Goal: Obtain resource: Download file/media

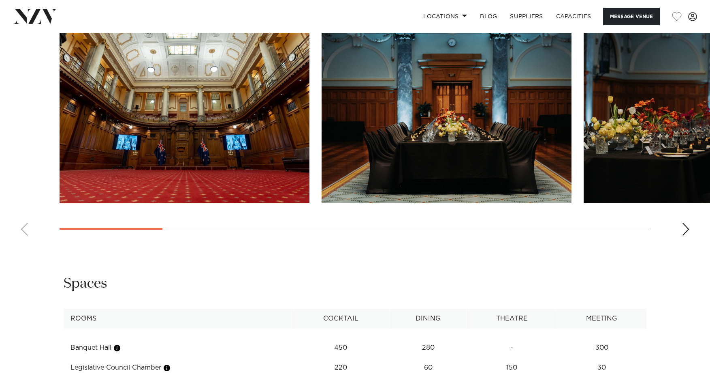
scroll to position [851, 0]
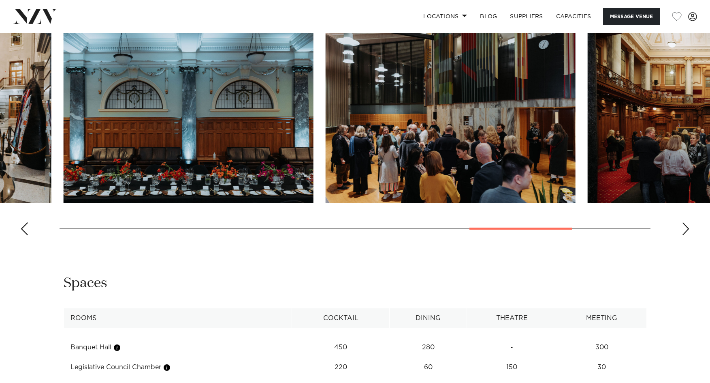
click at [554, 241] on swiper-container at bounding box center [355, 130] width 710 height 222
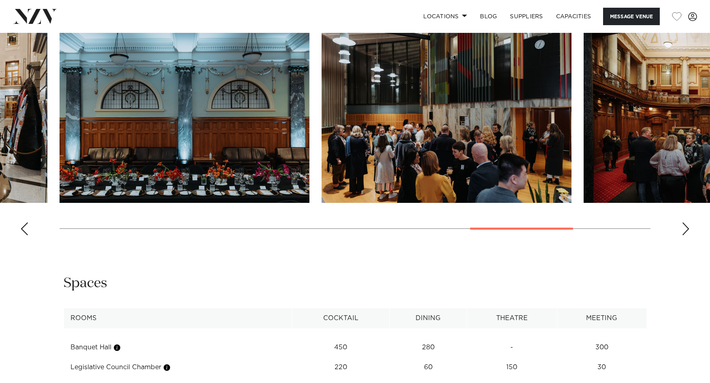
click at [442, 137] on img "11 / 13" at bounding box center [447, 111] width 250 height 184
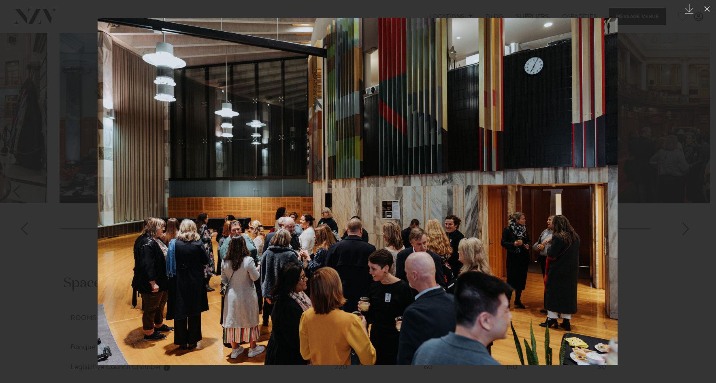
click at [710, 376] on div at bounding box center [710, 376] width 0 height 0
click at [692, 29] on div at bounding box center [358, 191] width 716 height 383
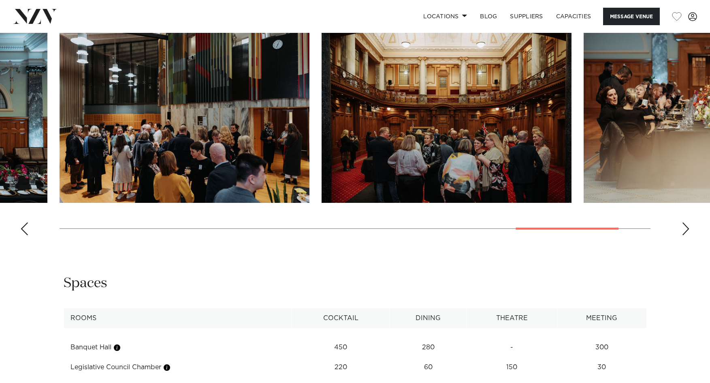
click at [237, 149] on img "11 / 13" at bounding box center [185, 111] width 250 height 184
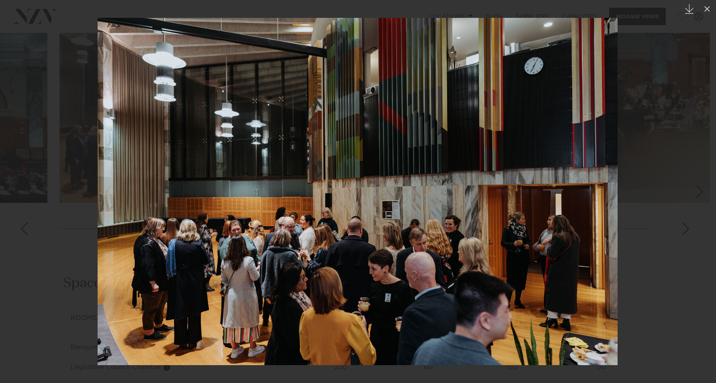
click at [689, 13] on icon "Created with Sketch." at bounding box center [690, 9] width 10 height 10
click at [674, 224] on div at bounding box center [358, 191] width 716 height 383
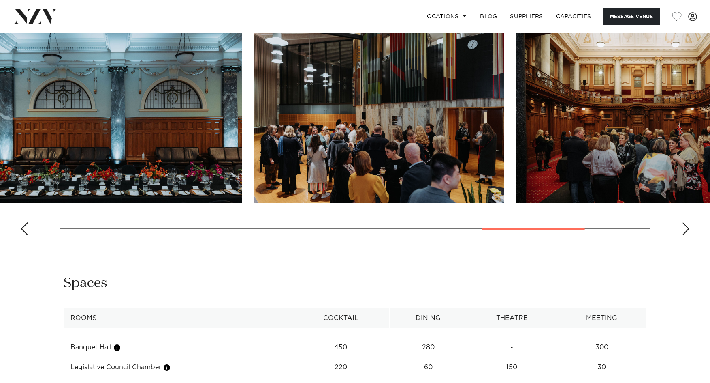
click at [710, 261] on html "Locations [GEOGRAPHIC_DATA] [GEOGRAPHIC_DATA] [GEOGRAPHIC_DATA] [GEOGRAPHIC_DAT…" at bounding box center [355, 42] width 710 height 1787
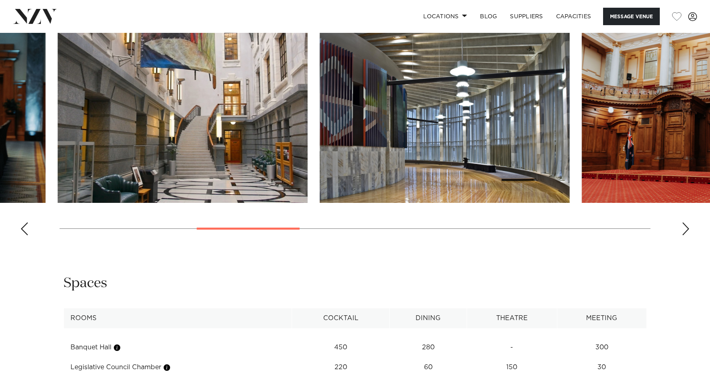
click at [227, 241] on swiper-container at bounding box center [355, 130] width 710 height 222
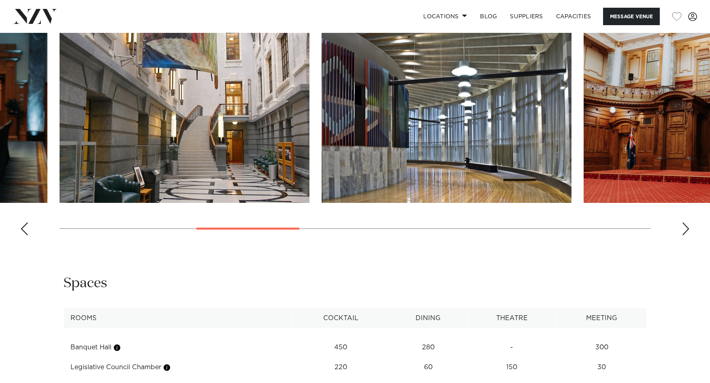
click at [431, 140] on img "5 / 13" at bounding box center [447, 111] width 250 height 184
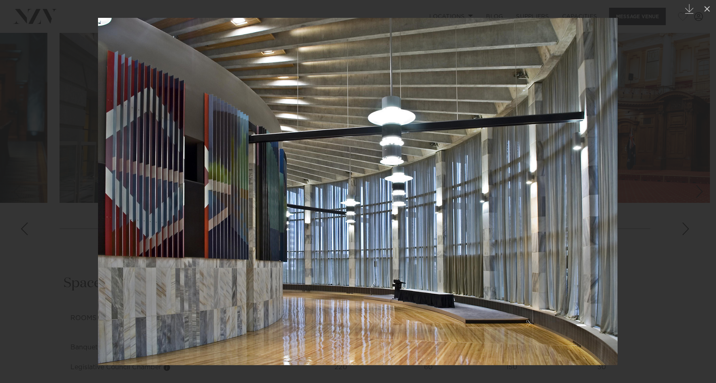
click at [658, 291] on div at bounding box center [358, 191] width 716 height 383
